Goal: Information Seeking & Learning: Learn about a topic

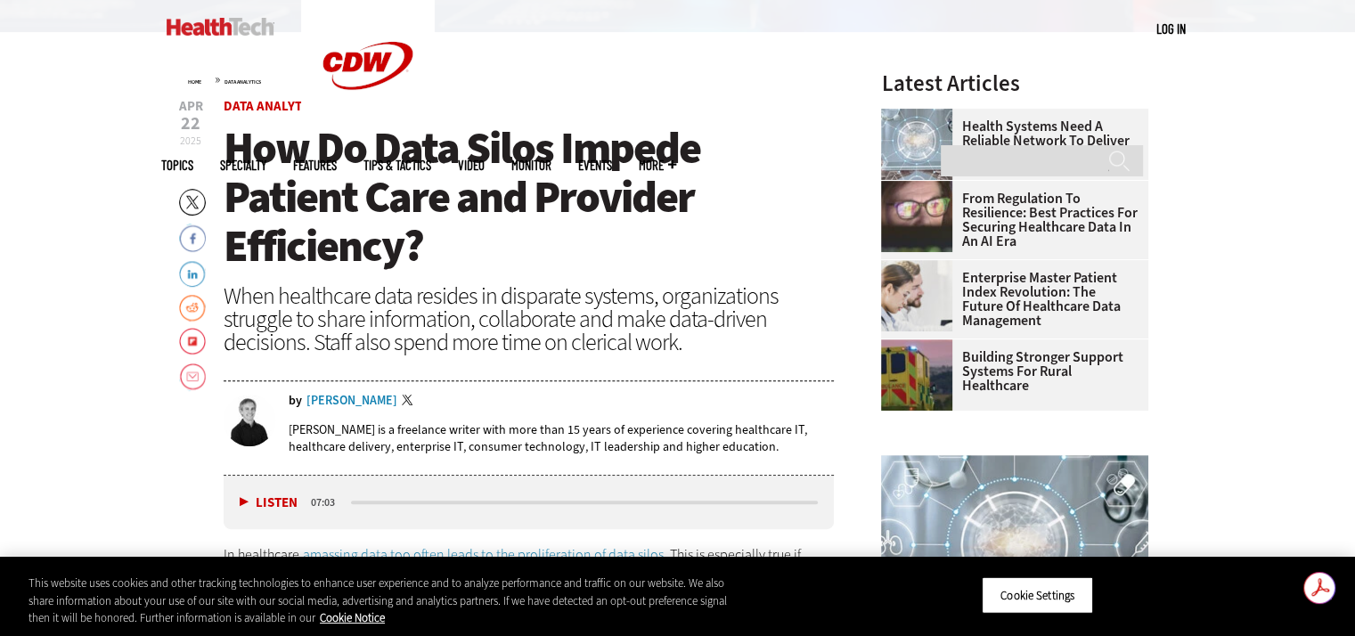
scroll to position [446, 0]
